Goal: Communication & Community: Answer question/provide support

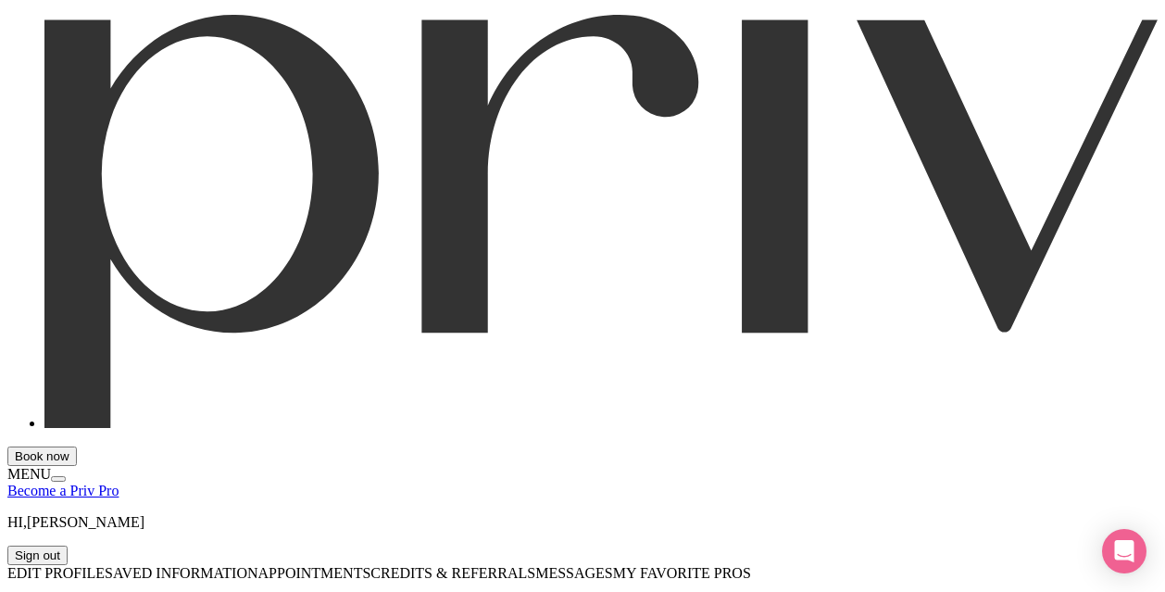
click at [77, 446] on button "Book now" at bounding box center [41, 455] width 69 height 19
click at [1130, 532] on div "Open Intercom Messenger" at bounding box center [1124, 551] width 49 height 49
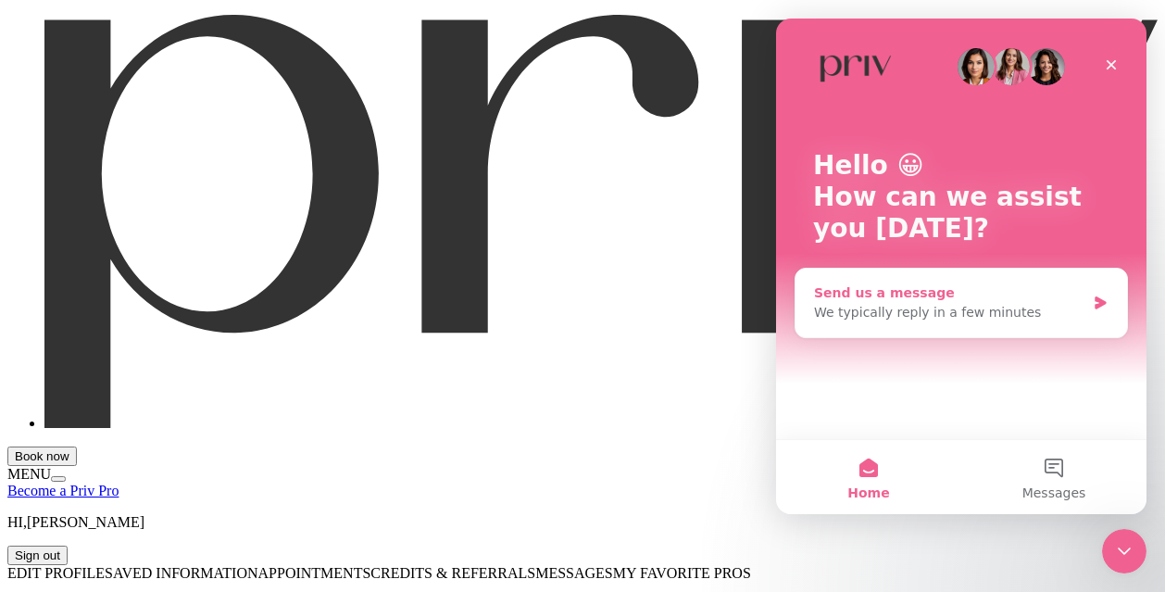
click at [907, 301] on div "Send us a message" at bounding box center [949, 292] width 271 height 19
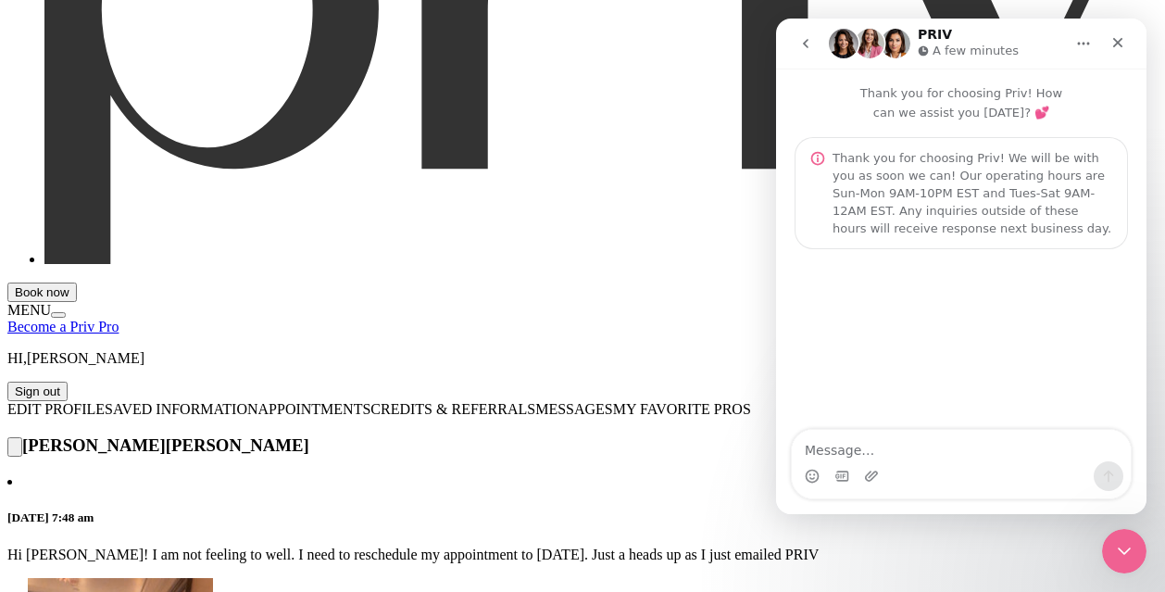
scroll to position [217, 0]
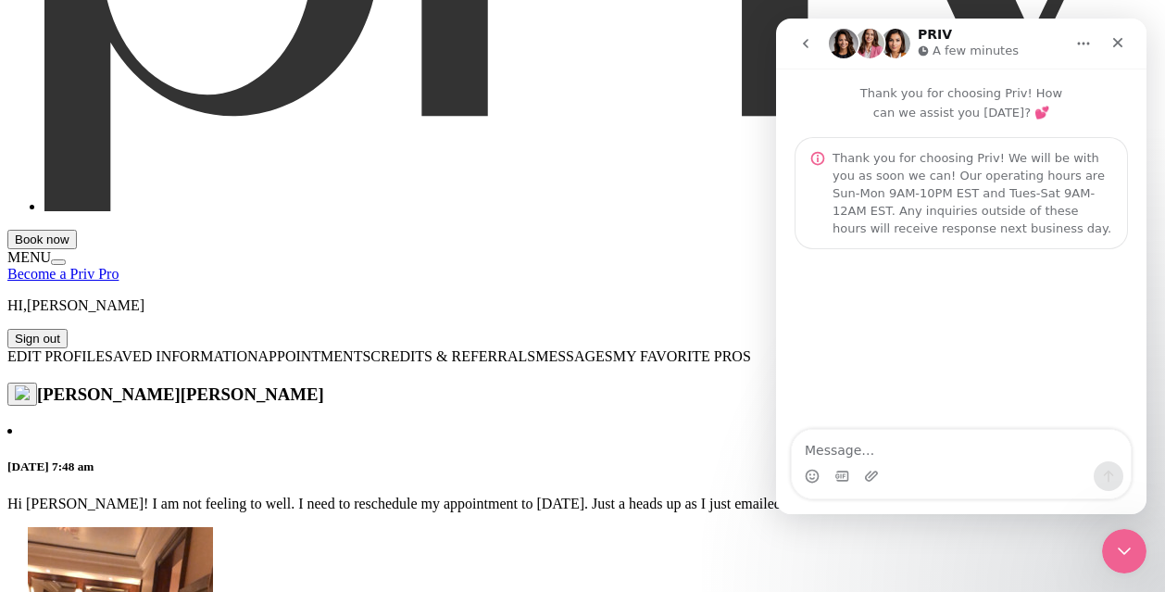
type input "Hi [PERSON_NAME]! I need to reschedule again to next week I am still not feelig…"
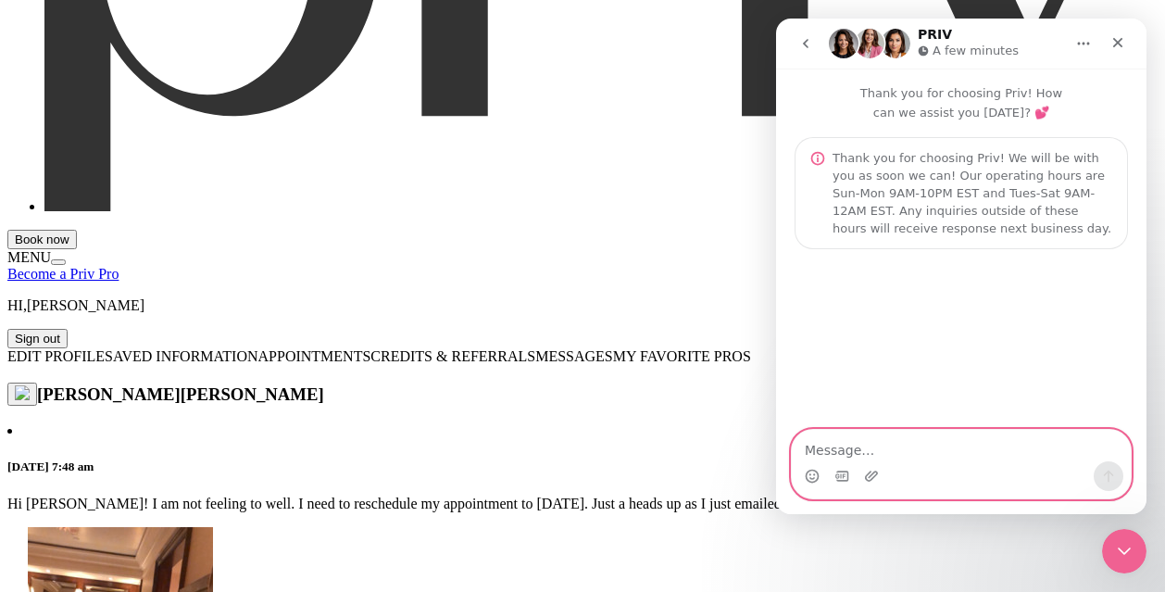
click at [862, 450] on textarea "Message…" at bounding box center [960, 445] width 339 height 31
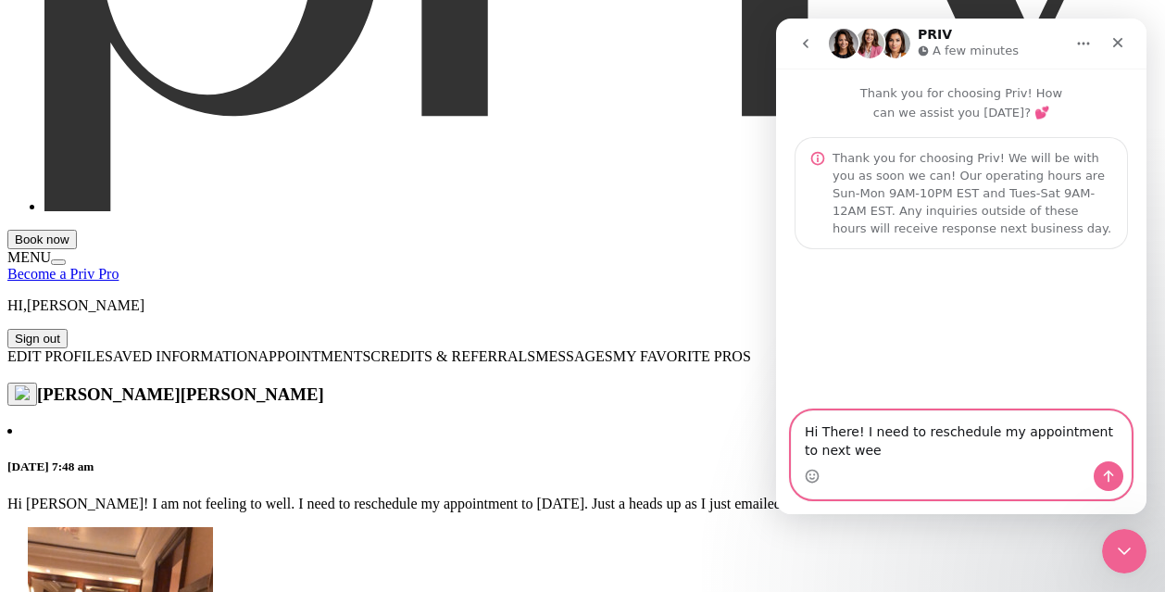
type textarea "Hi There! I need to reschedule my appointment to next week"
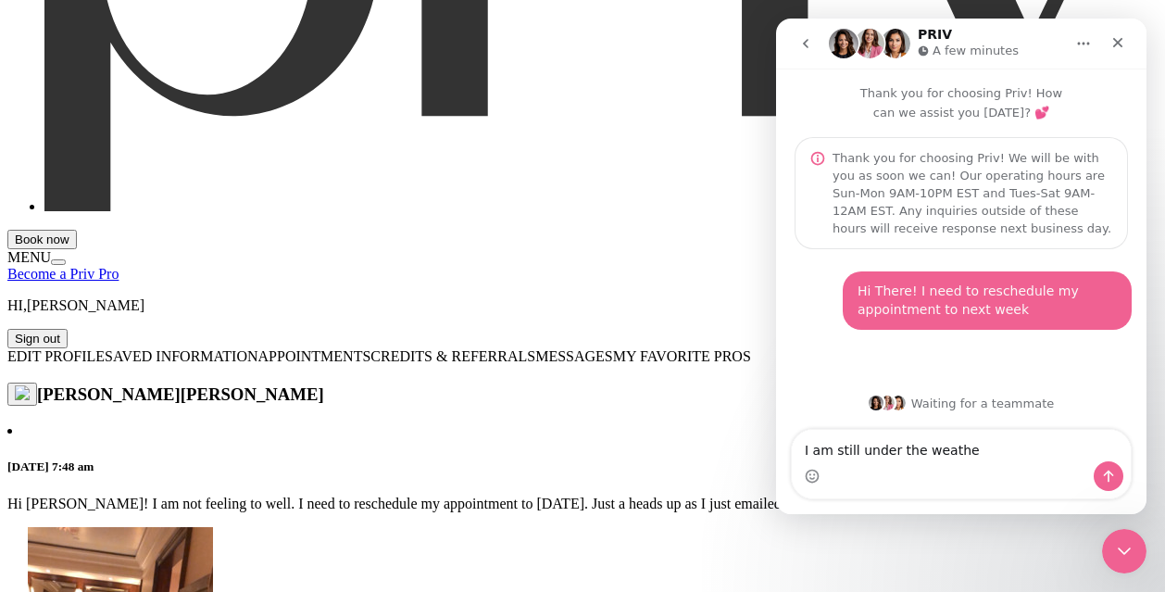
type textarea "I am still under the weather"
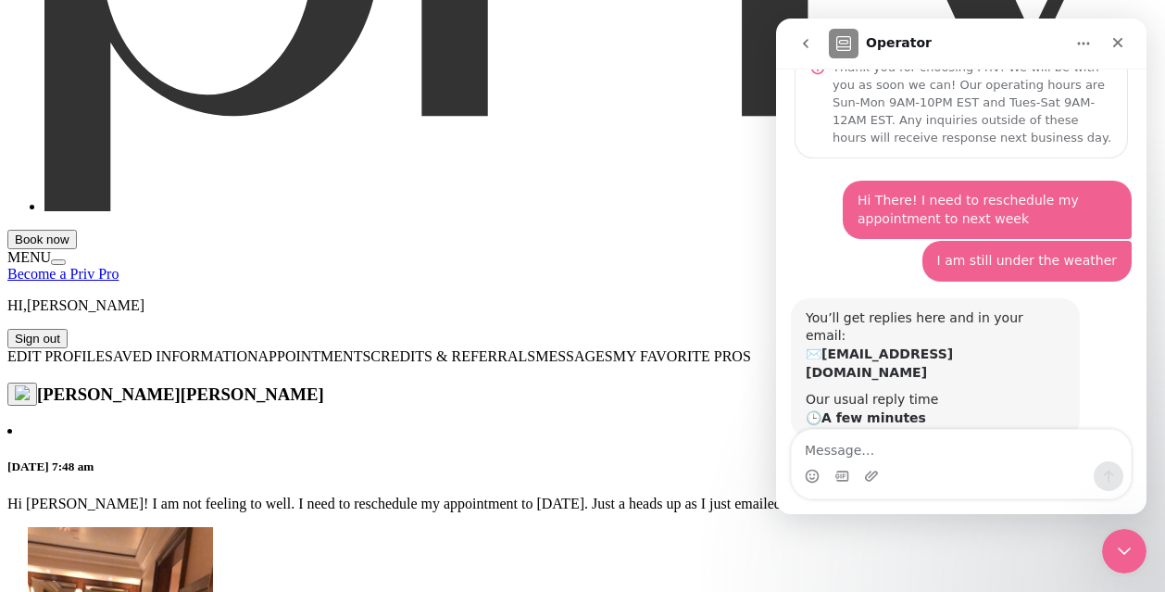
scroll to position [100, 0]
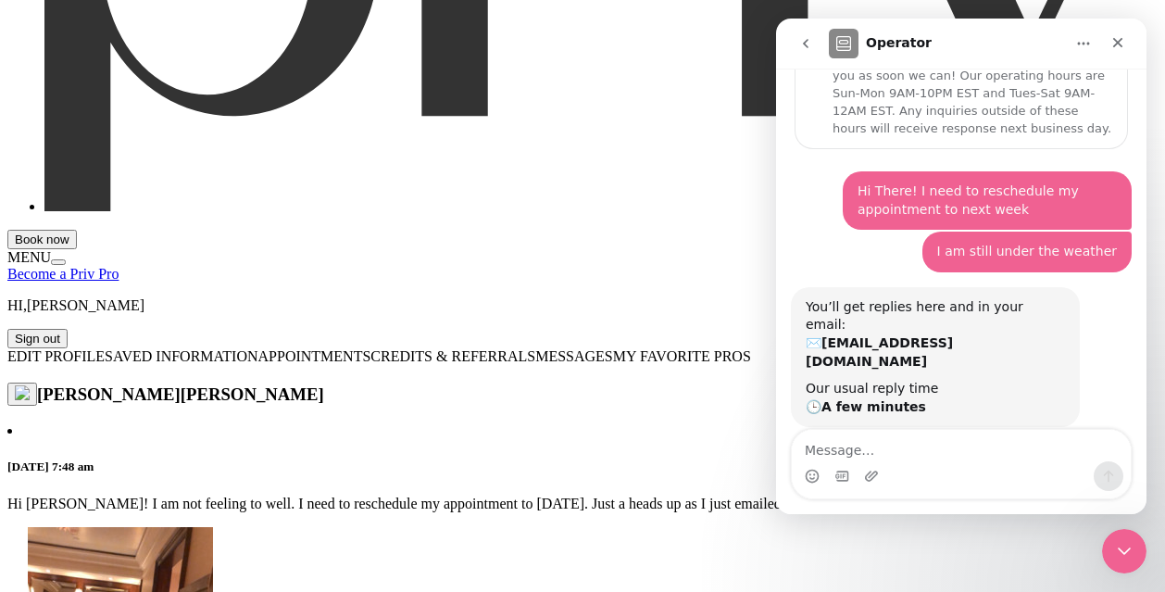
click at [838, 455] on textarea "Message…" at bounding box center [960, 445] width 339 height 31
type textarea "Hello"
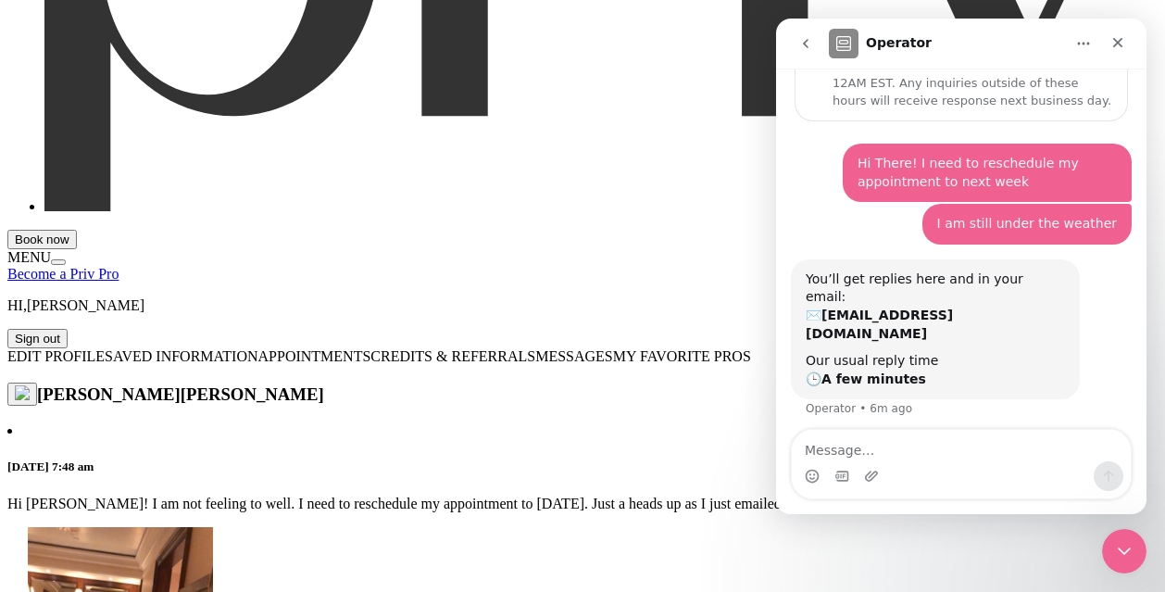
scroll to position [156, 0]
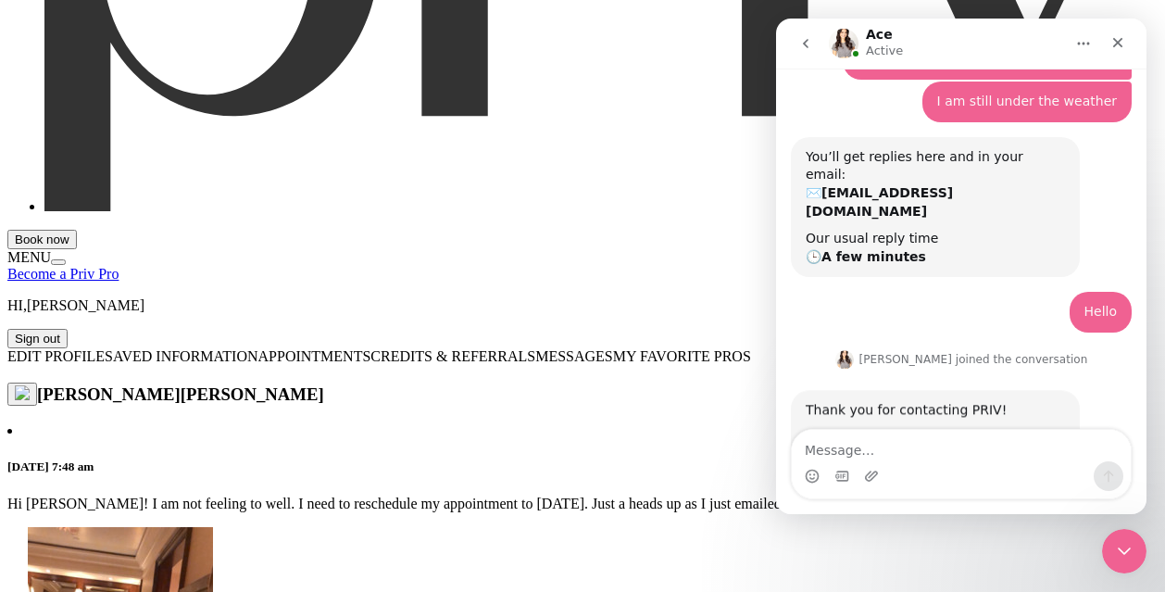
scroll to position [298, 0]
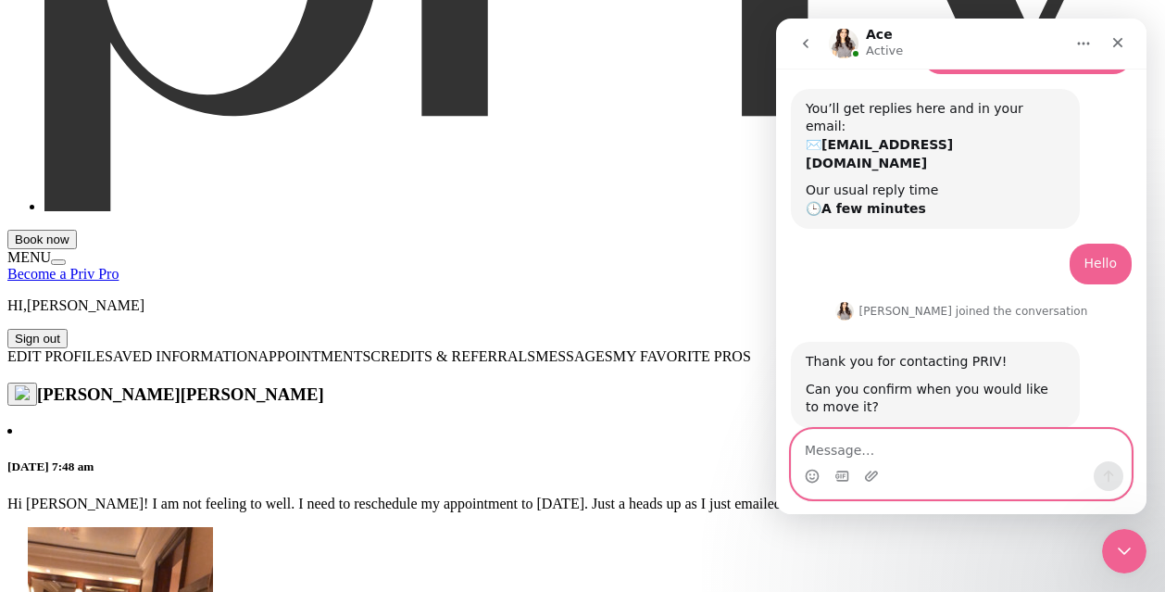
click at [874, 450] on textarea "Message…" at bounding box center [960, 445] width 339 height 31
drag, startPoint x: 905, startPoint y: 448, endPoint x: 857, endPoint y: 453, distance: 48.4
click at [857, 453] on textarea "To next" at bounding box center [960, 445] width 339 height 31
drag, startPoint x: 857, startPoint y: 453, endPoint x: 822, endPoint y: 452, distance: 35.2
click at [822, 452] on textarea "To next" at bounding box center [960, 445] width 339 height 31
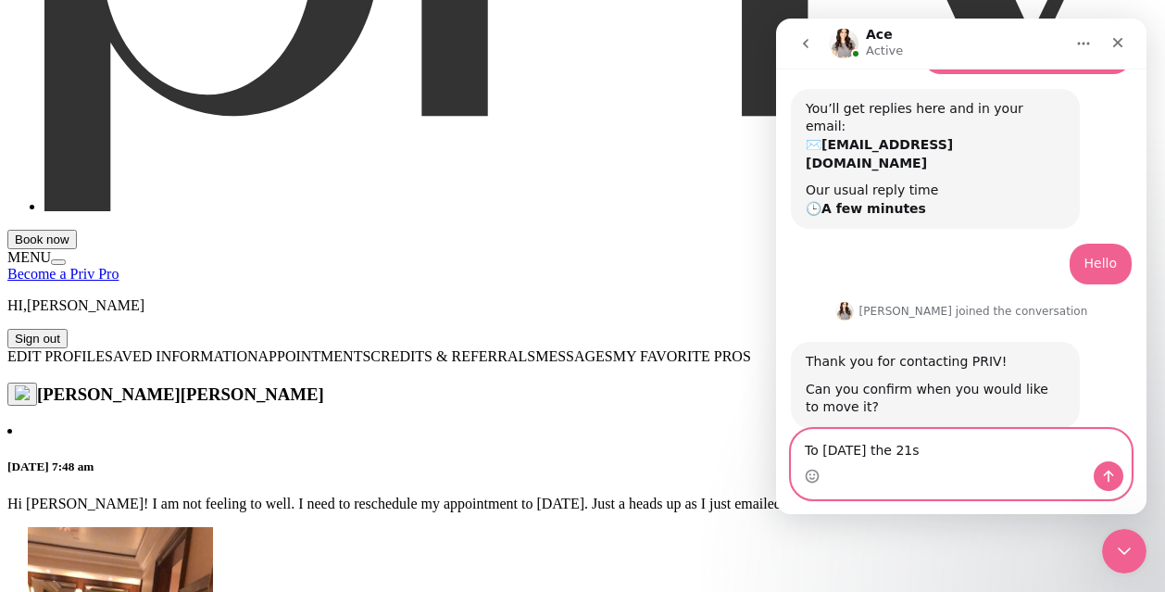
type textarea "To [DATE]"
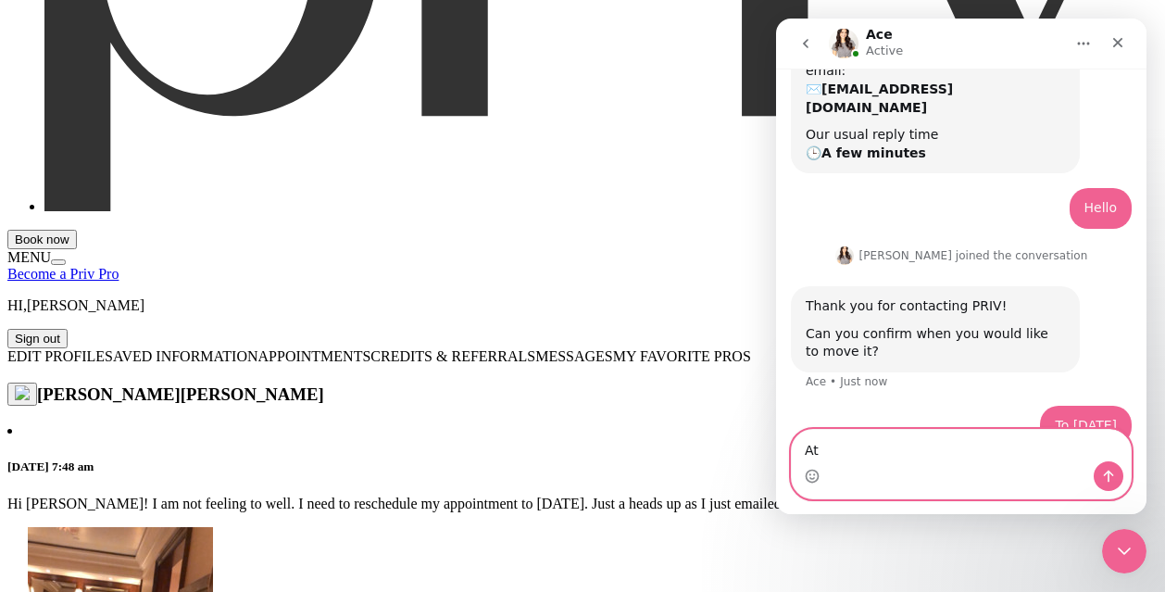
type textarea "A"
type textarea "Between 11am-2pm"
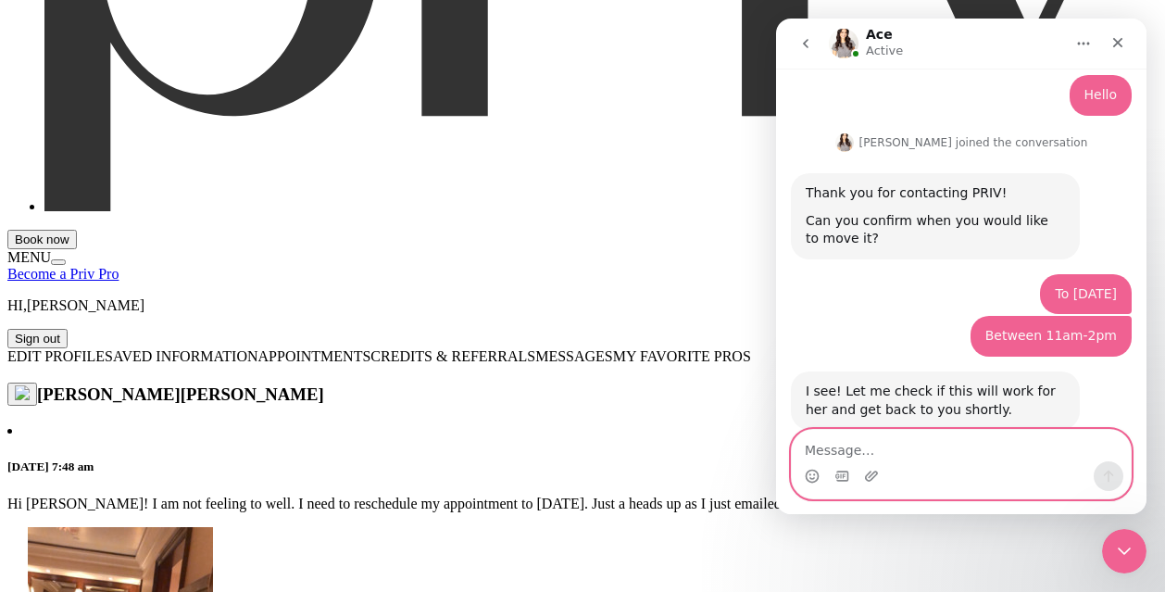
scroll to position [469, 0]
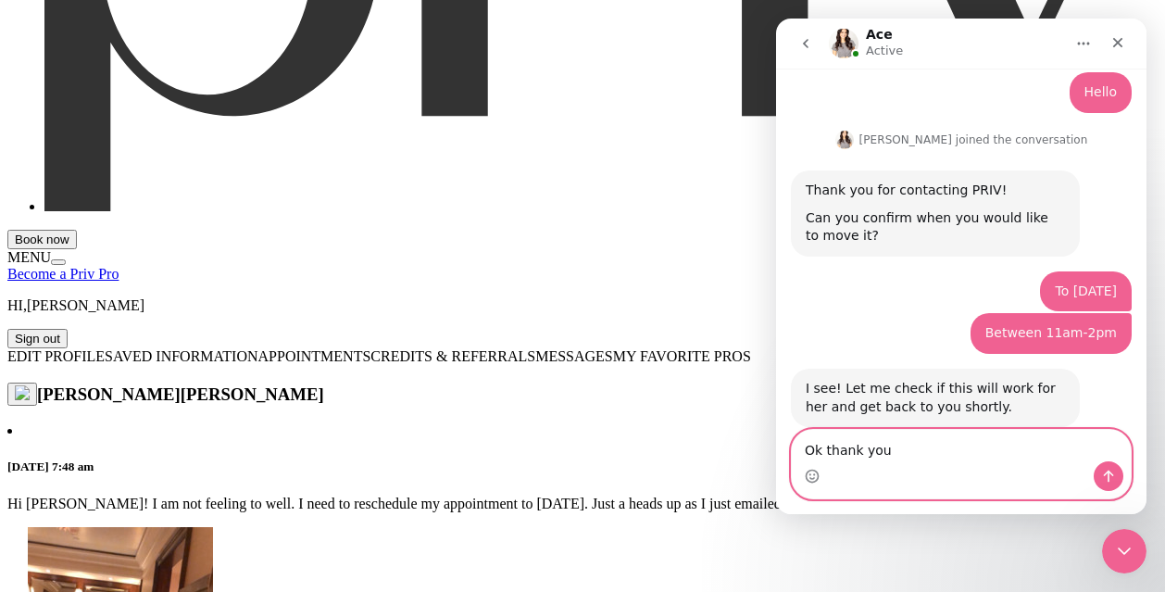
type textarea "Ok thank you!"
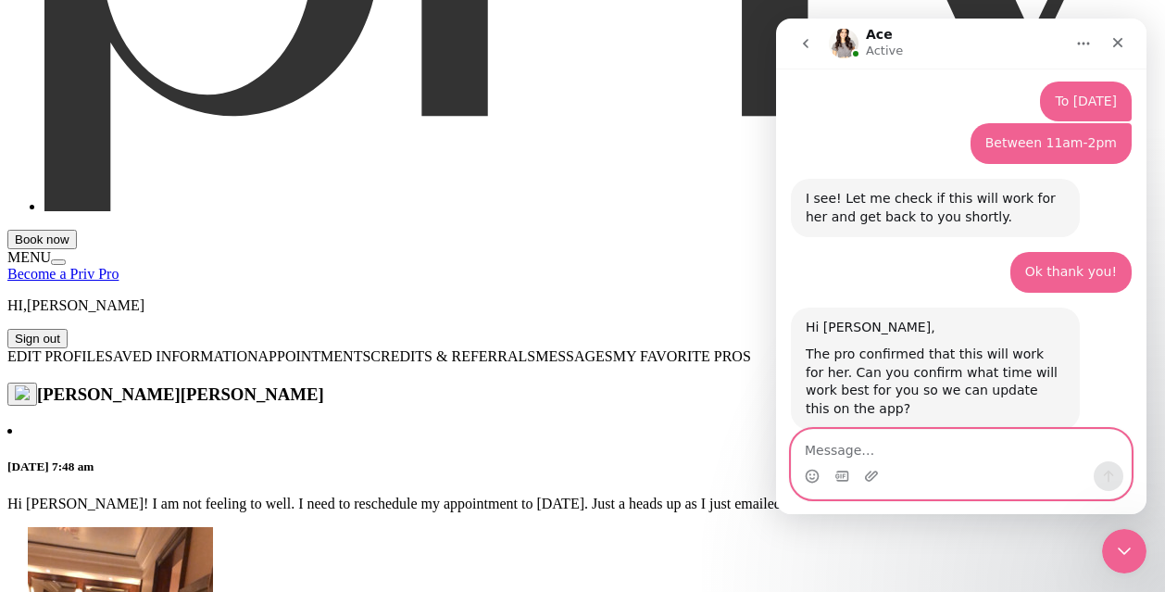
scroll to position [661, 0]
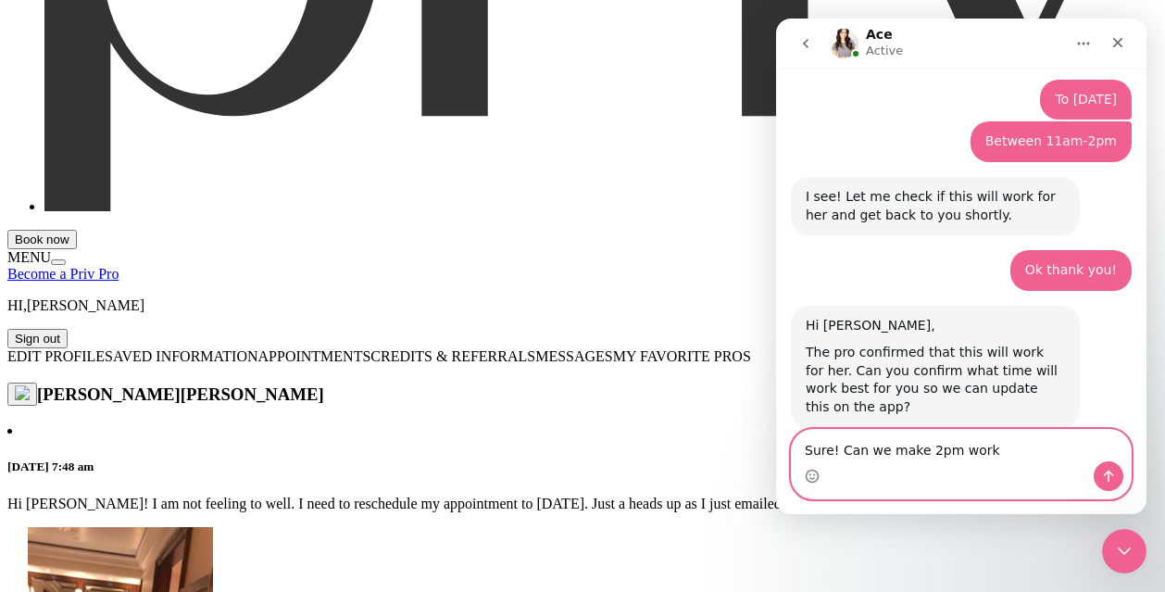
type textarea "Sure! Can we make 2pm work?"
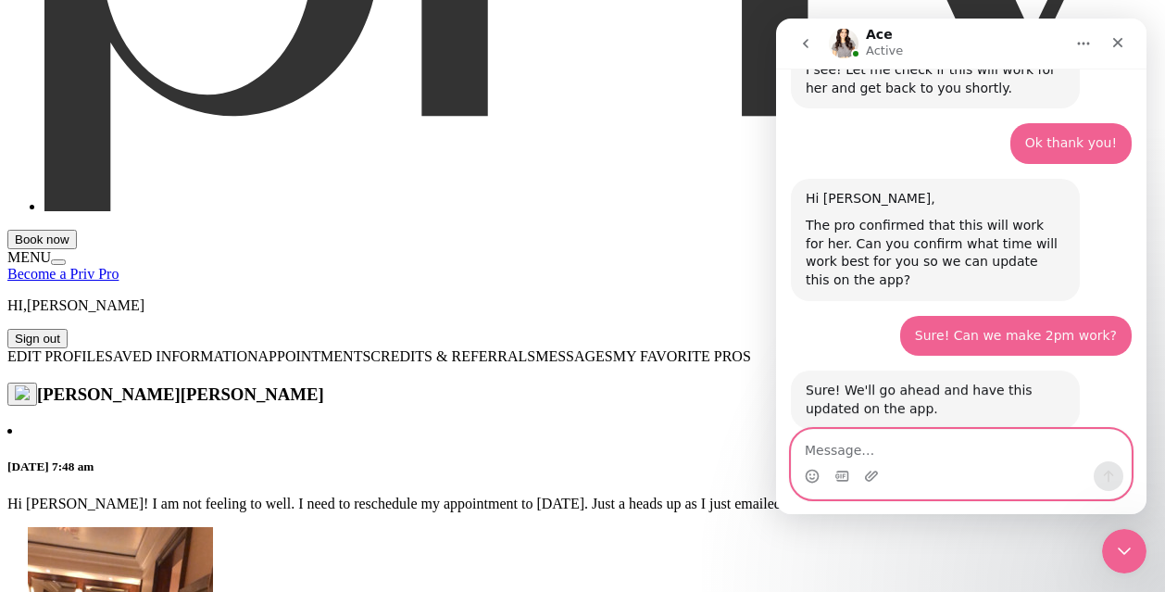
scroll to position [790, 0]
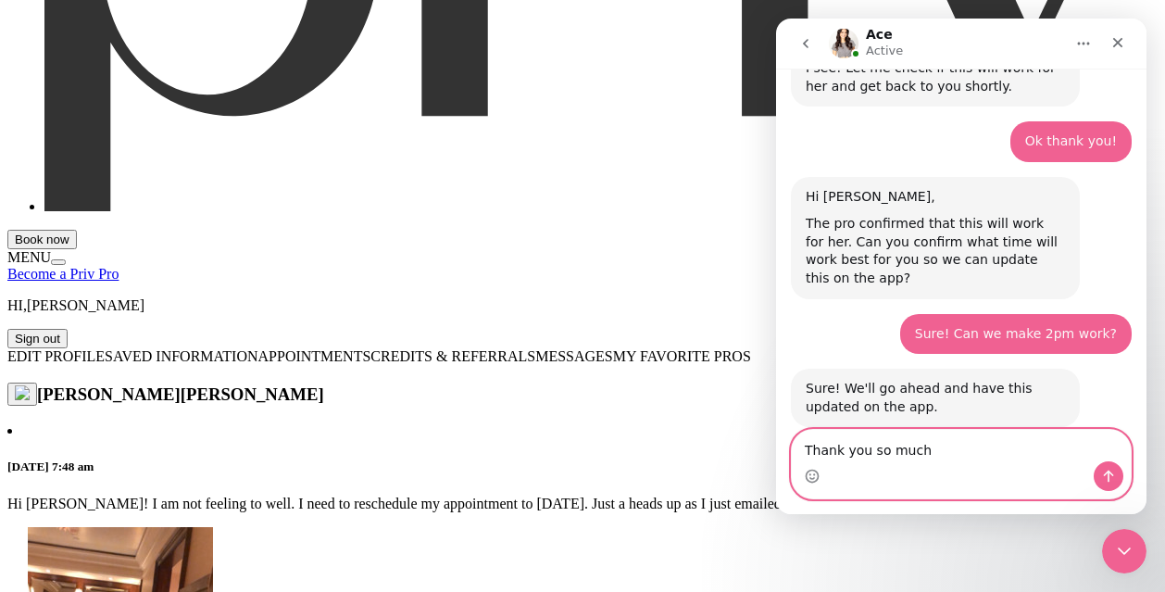
type textarea "Thank you so much!"
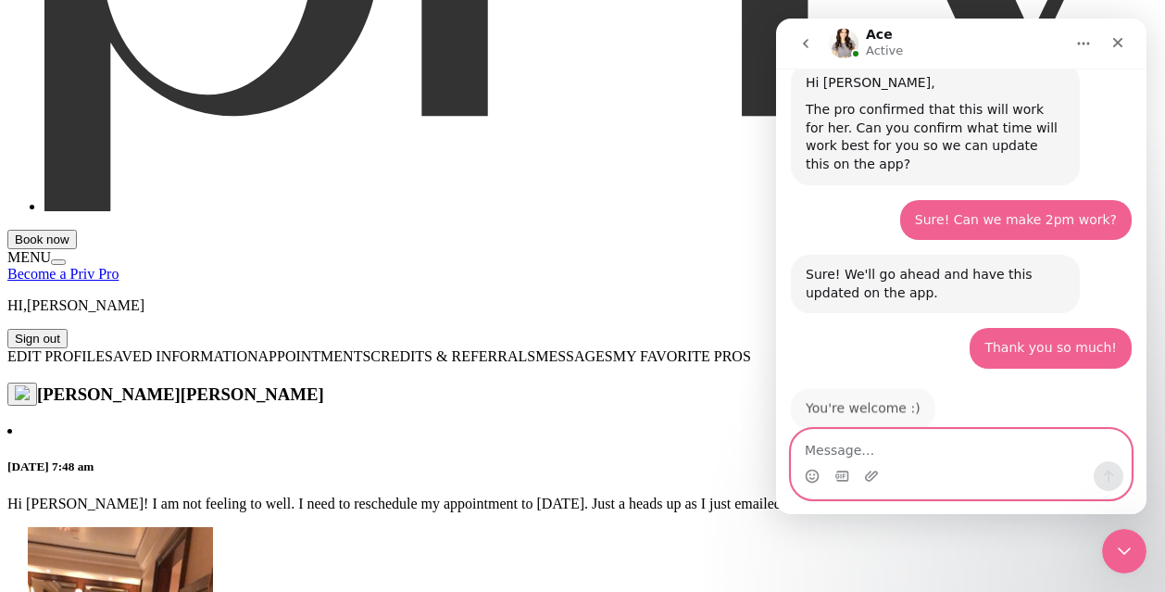
scroll to position [900, 0]
